Goal: Transaction & Acquisition: Purchase product/service

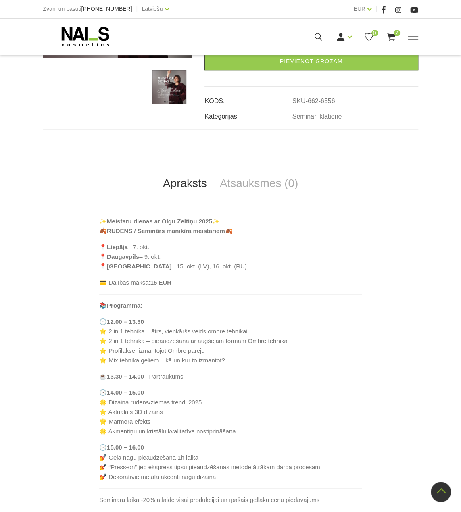
scroll to position [194, 0]
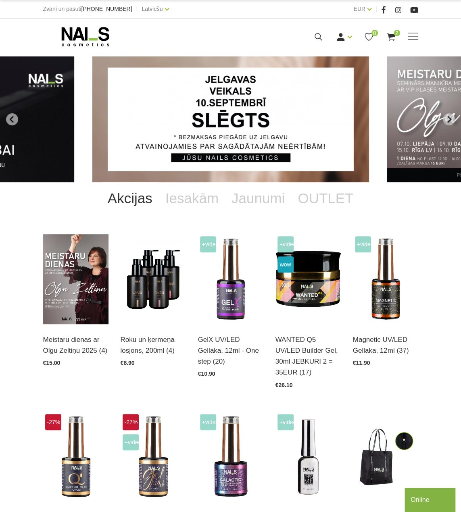
click at [77, 31] on use at bounding box center [85, 36] width 48 height 19
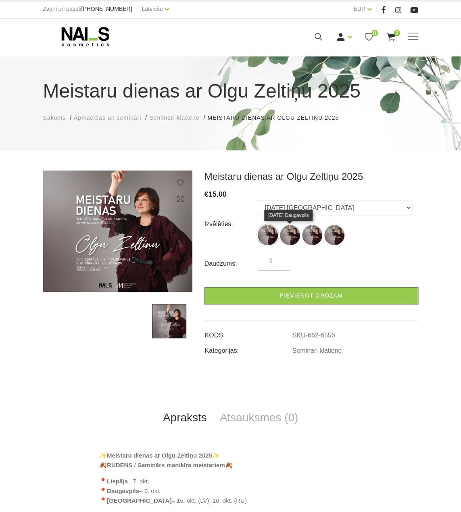
click at [288, 230] on img at bounding box center [290, 235] width 20 height 20
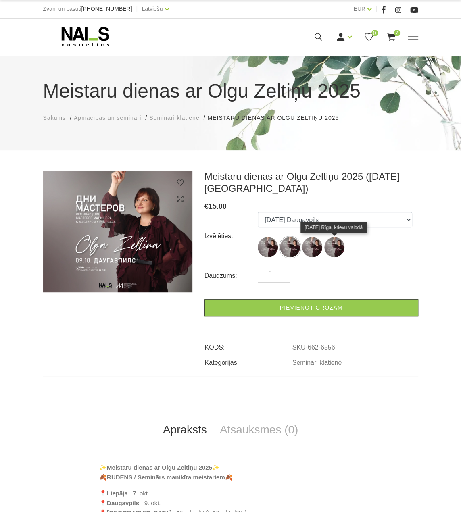
click at [331, 248] on img at bounding box center [334, 247] width 20 height 20
select select "6557"
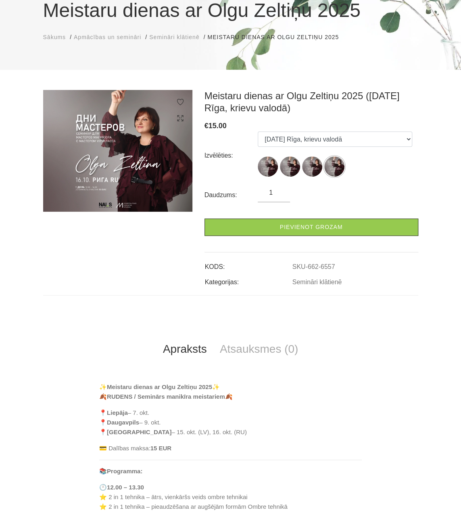
scroll to position [121, 0]
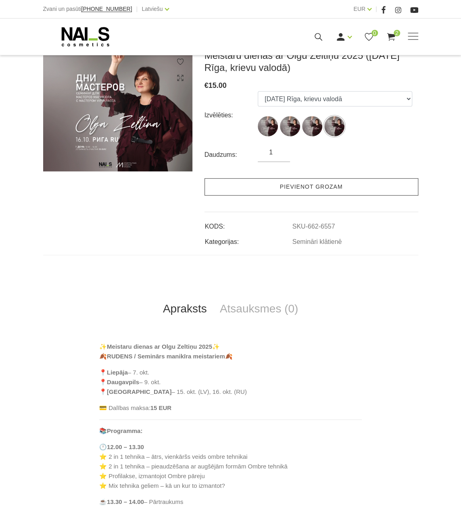
click at [310, 191] on link "Pievienot grozam" at bounding box center [311, 186] width 214 height 17
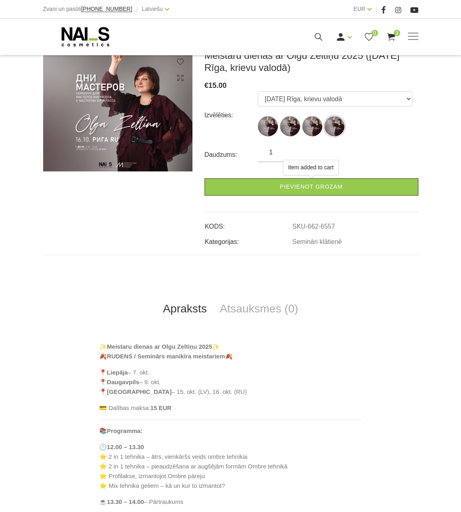
scroll to position [81, 0]
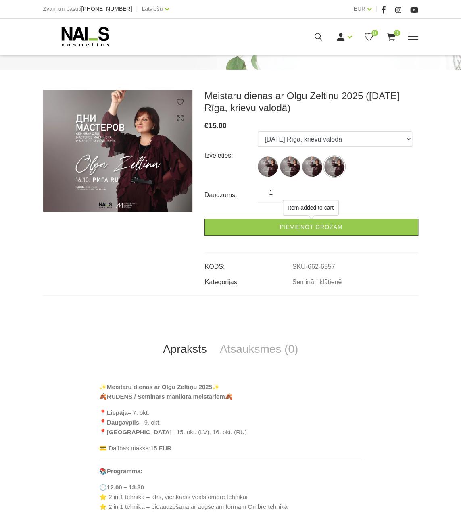
click at [392, 29] on div "Manikīrs Gēllakas Bāzes, topi un praimeri Gēlu sistēmas Dizaina sistēmas Dažādi…" at bounding box center [230, 37] width 375 height 20
click at [412, 37] on span at bounding box center [413, 37] width 10 height 8
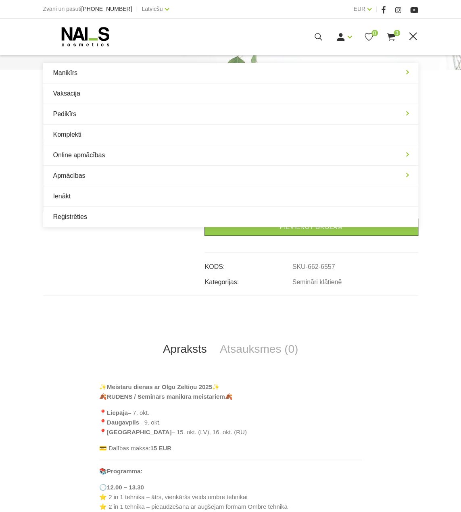
click at [393, 41] on icon at bounding box center [391, 37] width 10 height 10
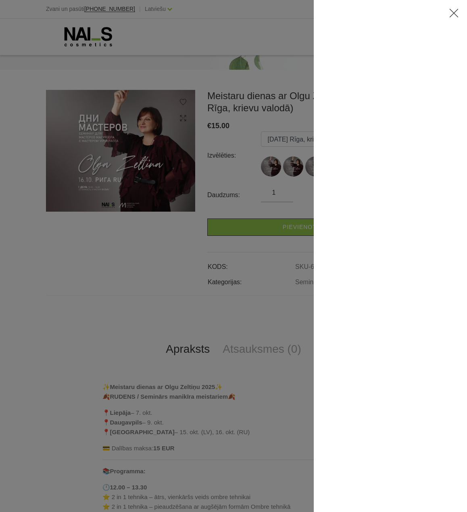
click at [450, 15] on icon at bounding box center [454, 13] width 10 height 10
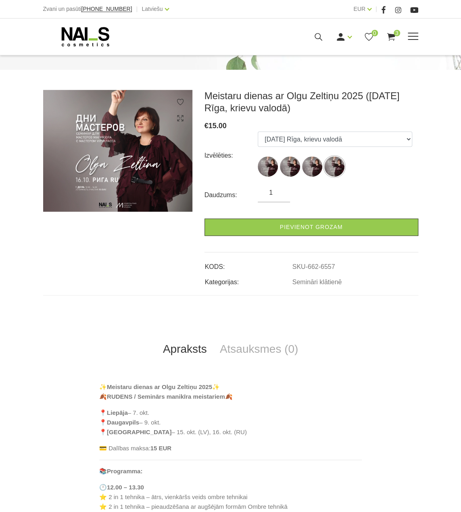
click at [392, 37] on icon at bounding box center [391, 37] width 10 height 10
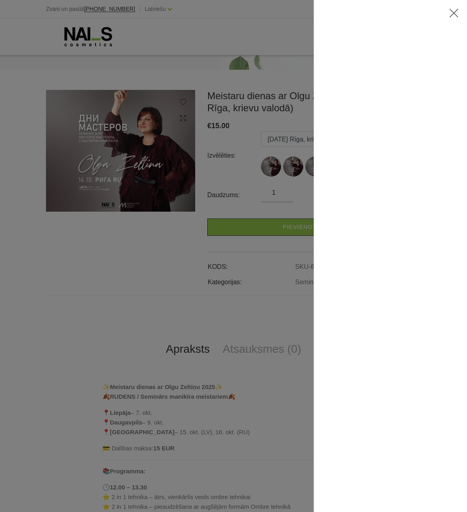
click at [453, 12] on use at bounding box center [453, 13] width 9 height 9
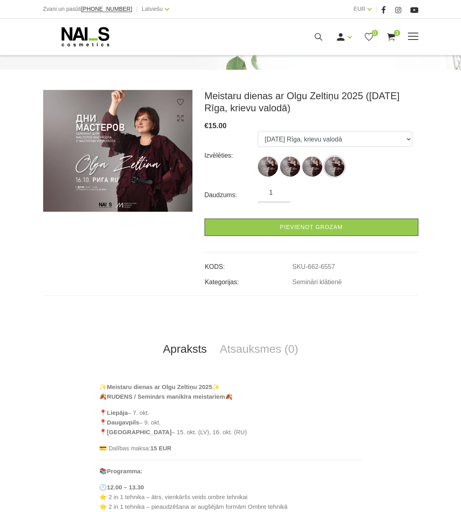
click at [106, 32] on icon at bounding box center [85, 37] width 85 height 20
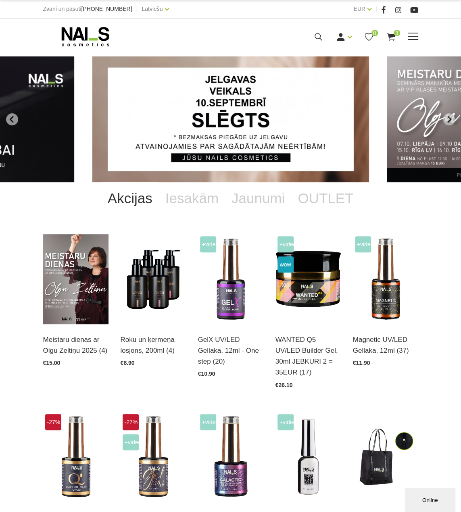
click at [390, 35] on use at bounding box center [391, 37] width 8 height 8
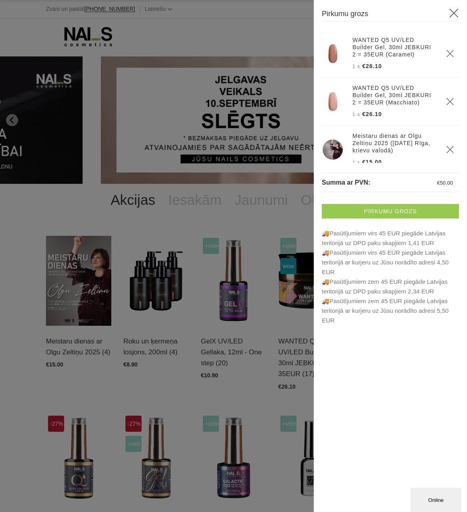
click at [398, 209] on link "Pirkumu grozs" at bounding box center [390, 211] width 137 height 15
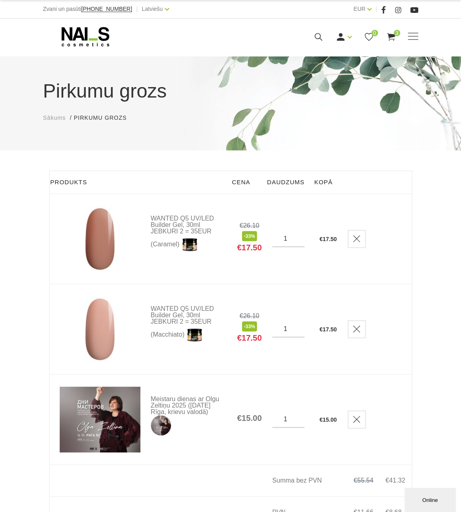
scroll to position [40, 0]
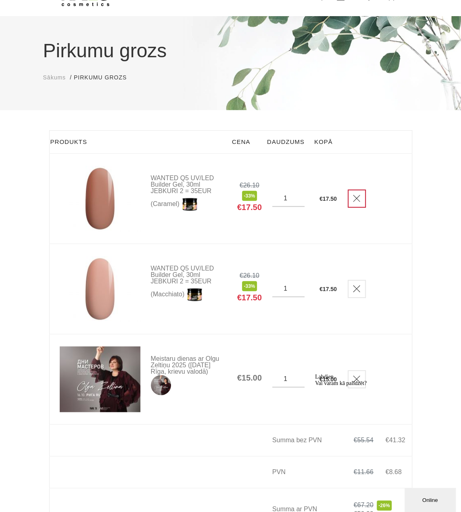
click at [356, 201] on icon "Delete" at bounding box center [356, 198] width 8 height 8
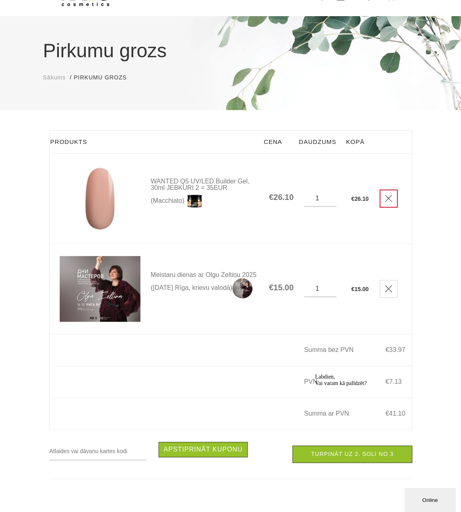
click at [389, 196] on icon "Delete" at bounding box center [388, 198] width 8 height 8
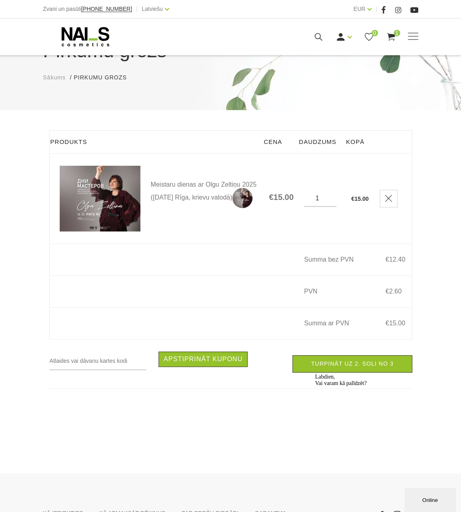
scroll to position [136, 0]
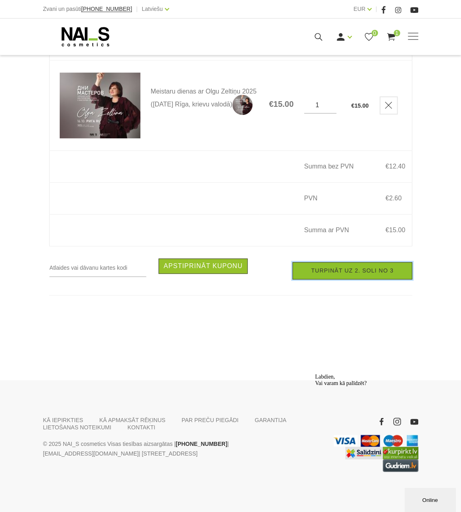
click at [380, 271] on link "Turpināt uz 2. soli no 3" at bounding box center [351, 270] width 119 height 17
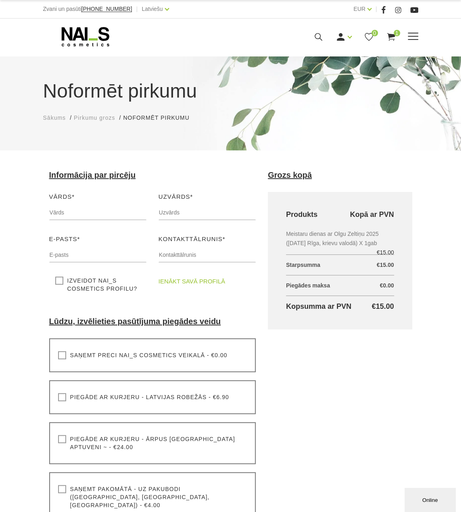
click at [85, 35] on use at bounding box center [85, 36] width 48 height 19
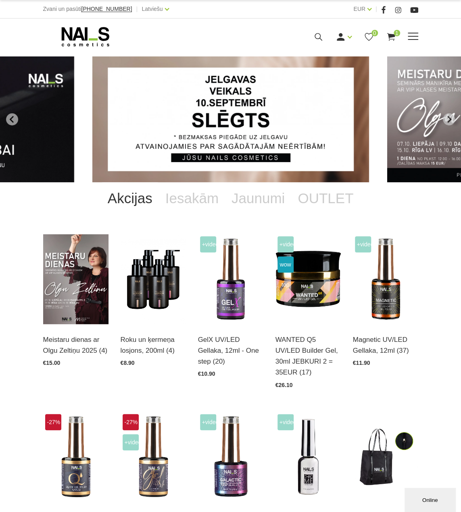
click at [393, 37] on icon at bounding box center [391, 37] width 10 height 10
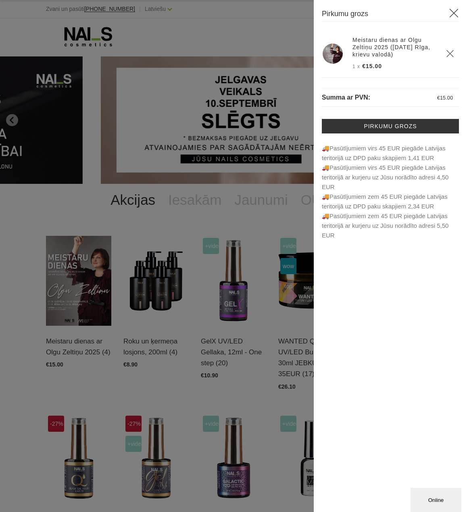
click at [454, 12] on icon at bounding box center [454, 13] width 10 height 10
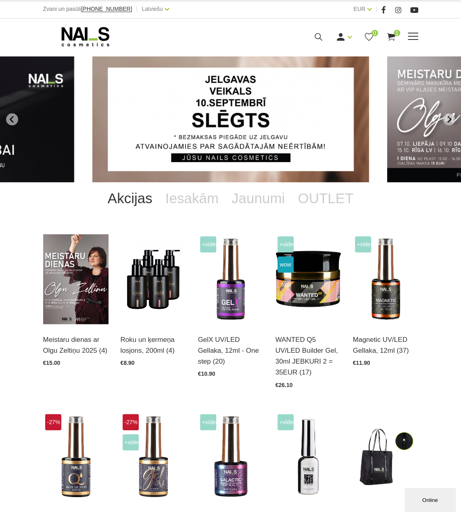
click at [102, 34] on use at bounding box center [85, 36] width 48 height 19
